Goal: Ask a question

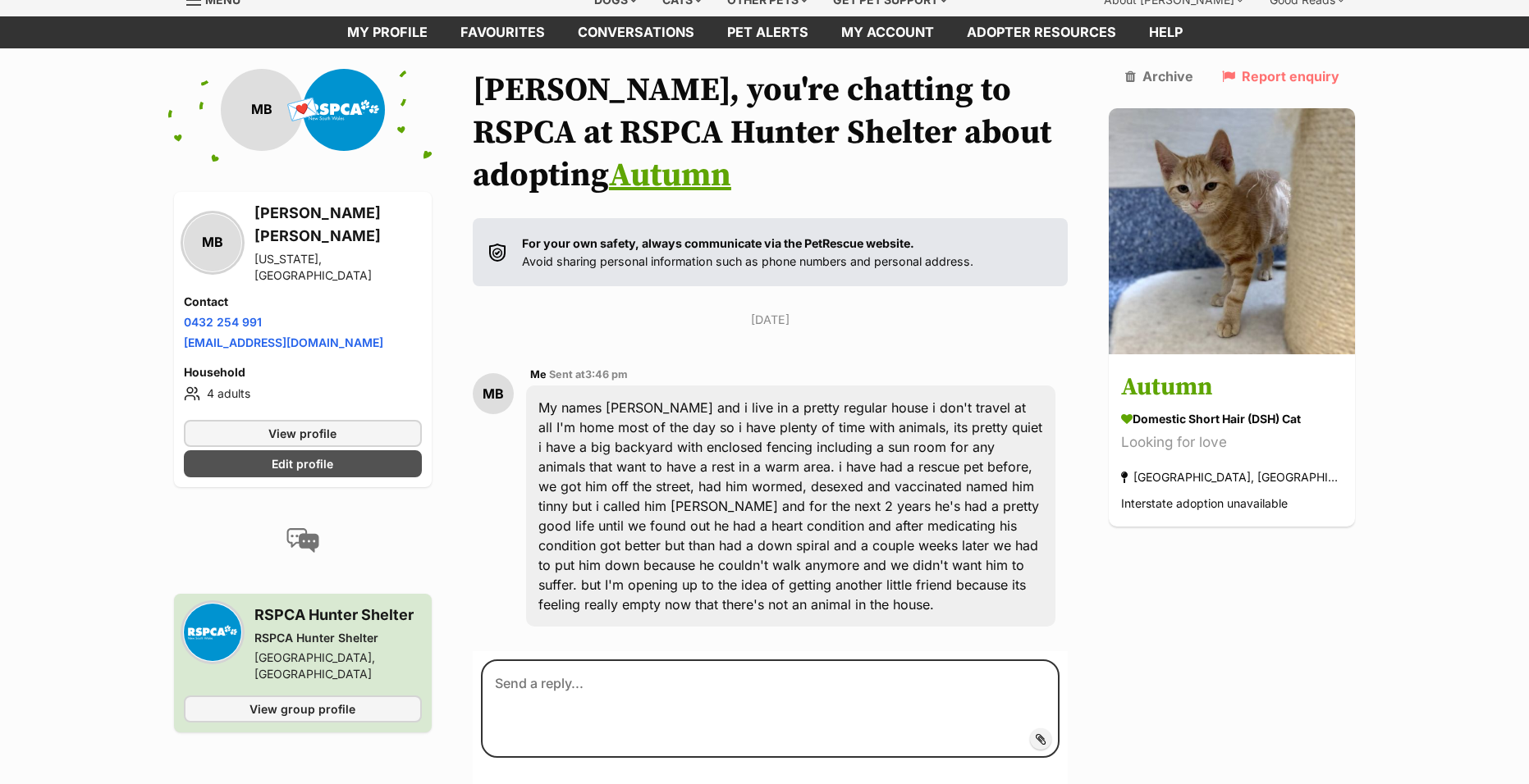
scroll to position [82, 0]
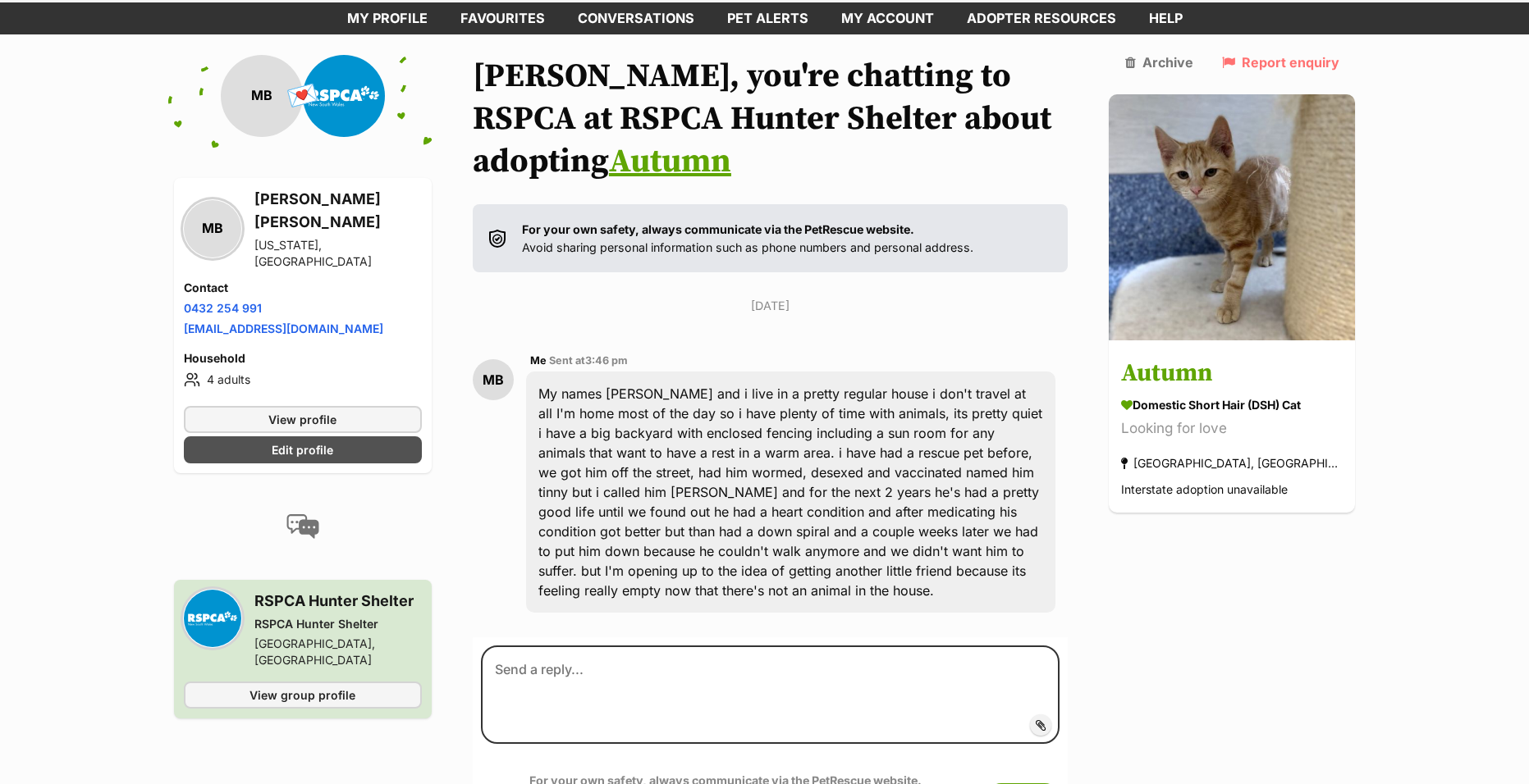
click at [721, 404] on div "My names Madden and i live in a pretty regular house i don't travel at all I'm …" at bounding box center [791, 492] width 530 height 241
click at [670, 412] on div "My names Madden and i live in a pretty regular house i don't travel at all I'm …" at bounding box center [791, 492] width 530 height 241
drag, startPoint x: 767, startPoint y: 416, endPoint x: 703, endPoint y: 425, distance: 64.6
click at [703, 425] on div "My names Madden and i live in a pretty regular house i don't travel at all I'm …" at bounding box center [791, 492] width 530 height 241
drag, startPoint x: 1073, startPoint y: 616, endPoint x: 533, endPoint y: 248, distance: 653.5
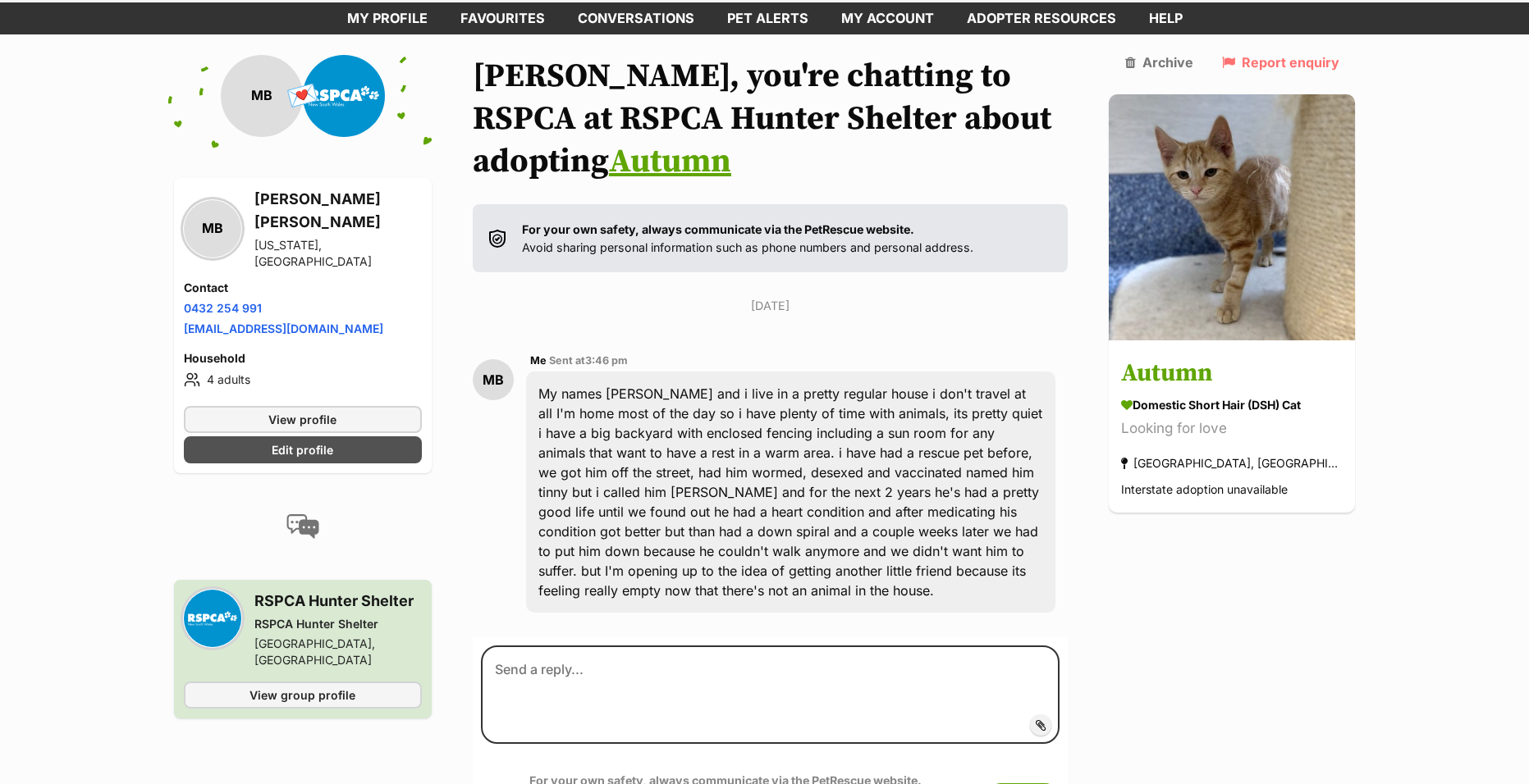
click at [533, 248] on section "Madden, you're chatting to RSPCA at RSPCA Hunter Shelter about adopting Autumn …" at bounding box center [770, 451] width 596 height 794
click at [731, 397] on div "My names Madden and i live in a pretty regular house i don't travel at all I'm …" at bounding box center [791, 492] width 530 height 241
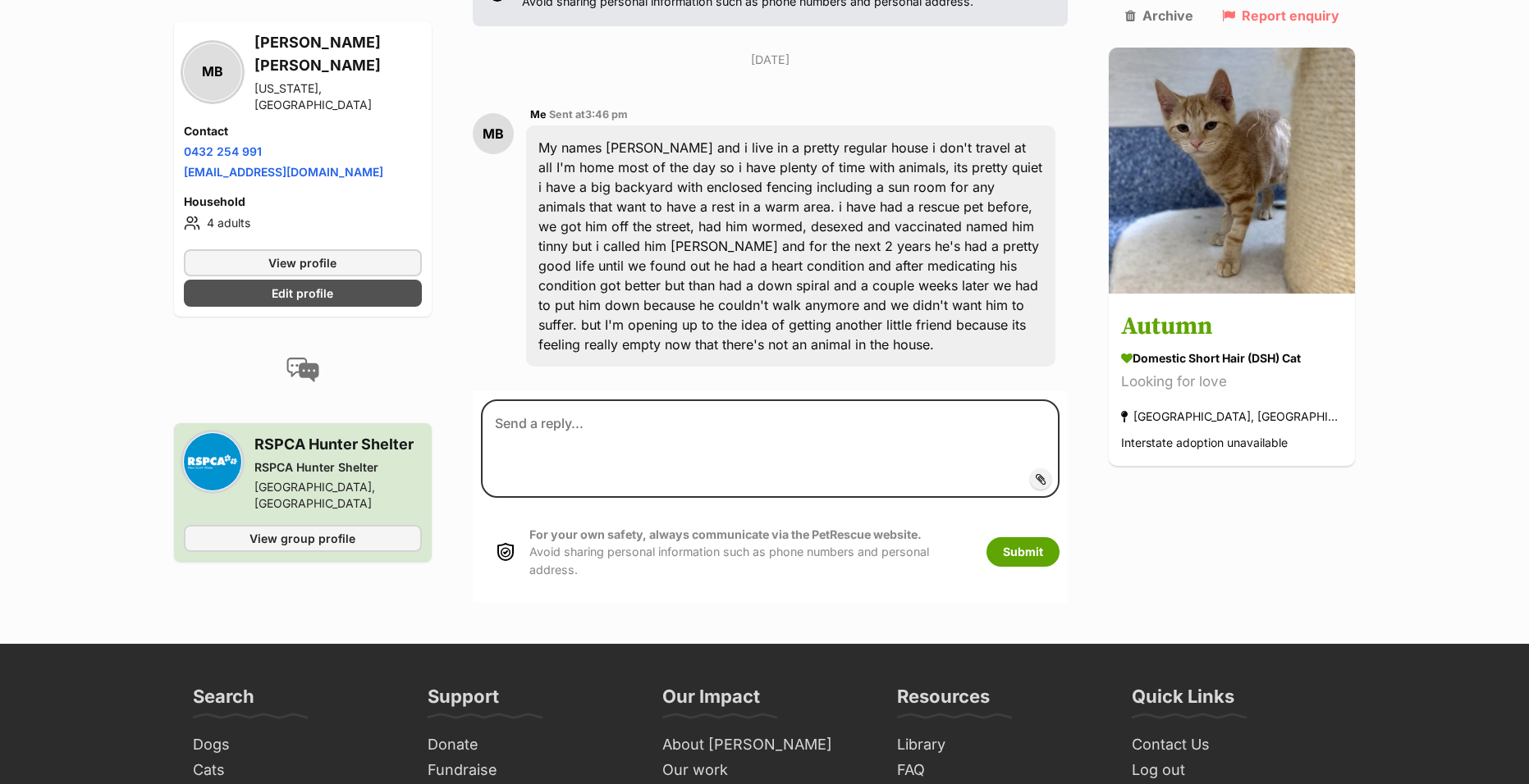
scroll to position [0, 0]
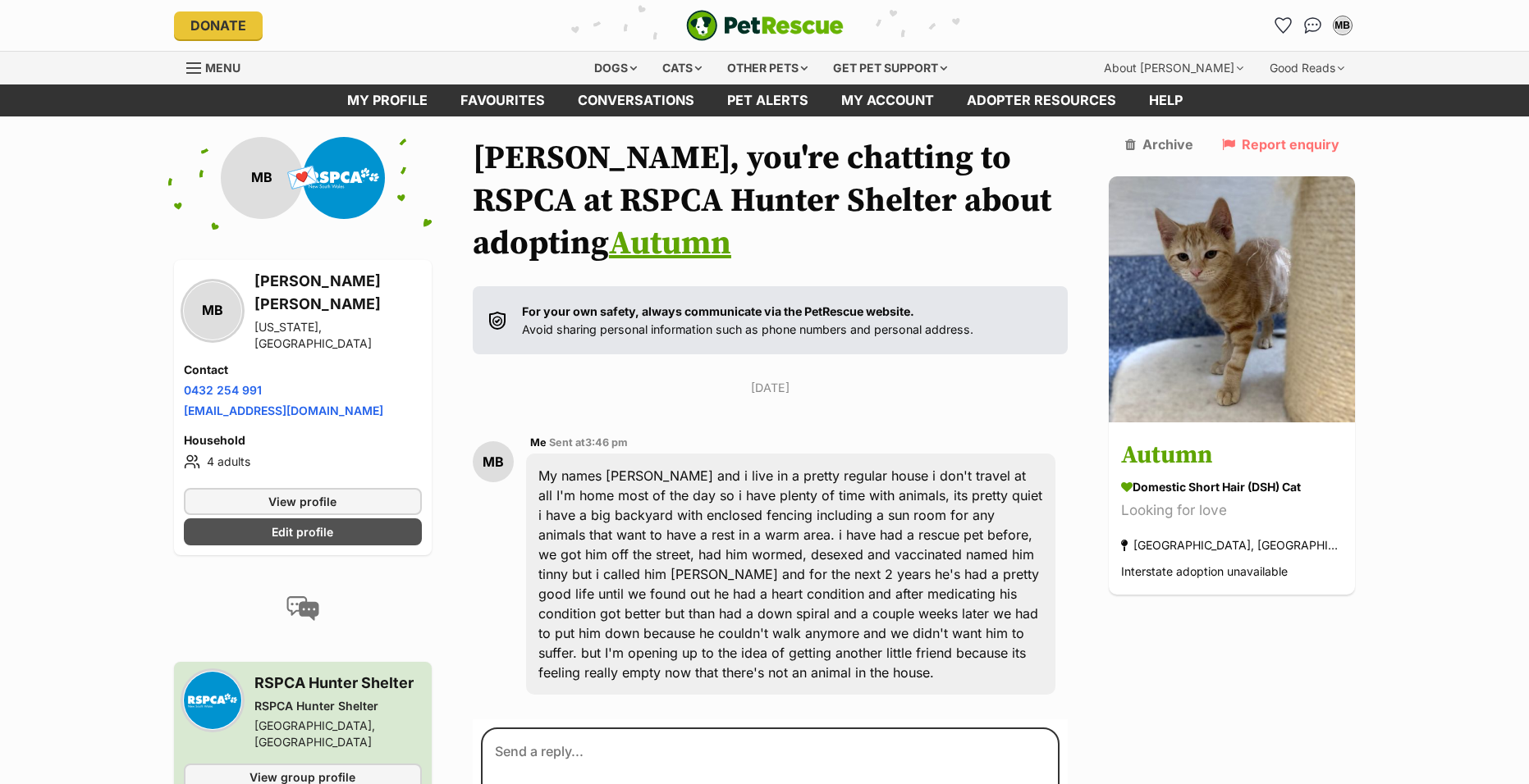
click at [609, 261] on link "Autumn" at bounding box center [670, 243] width 122 height 41
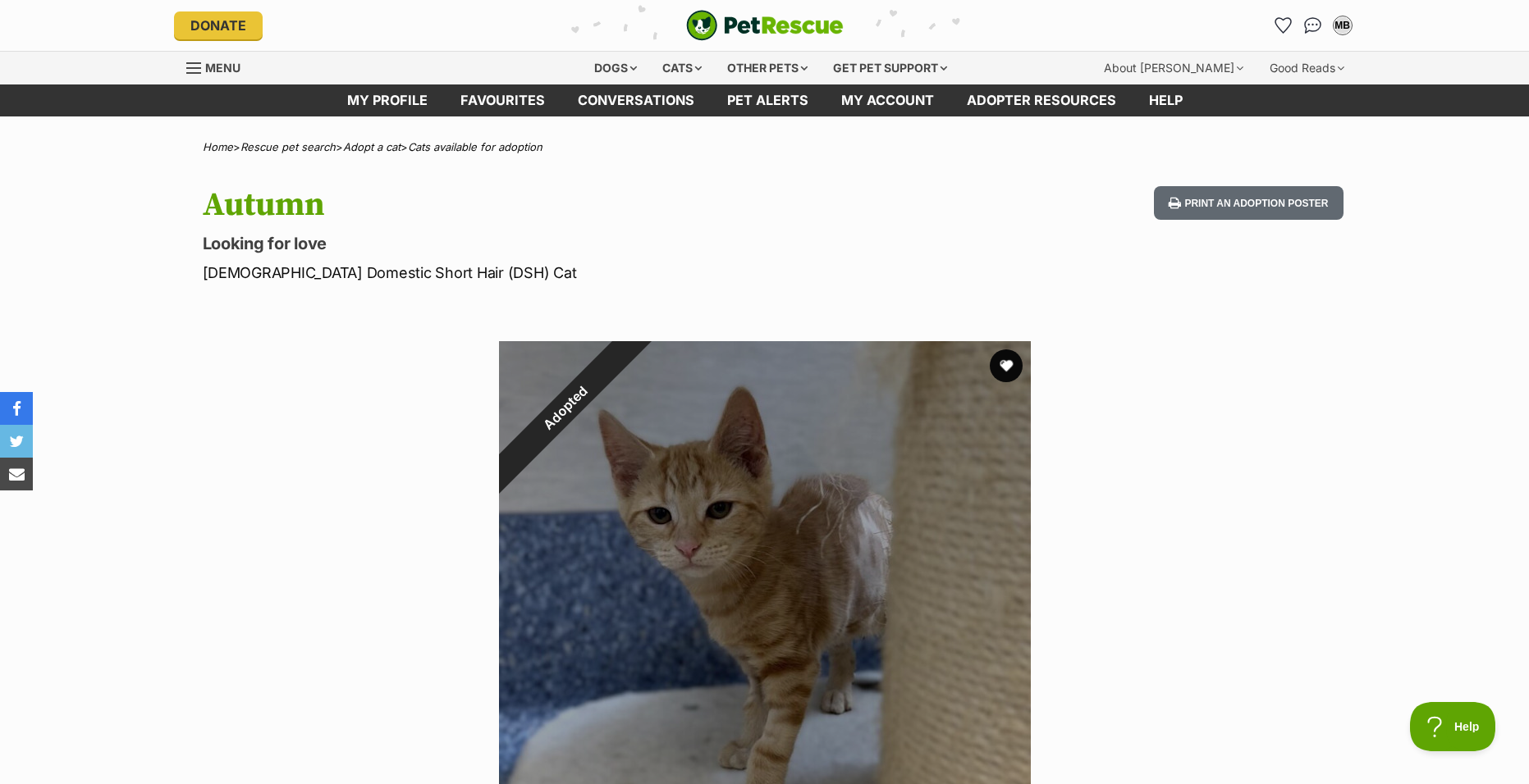
scroll to position [739, 0]
